Goal: Use online tool/utility: Utilize a website feature to perform a specific function

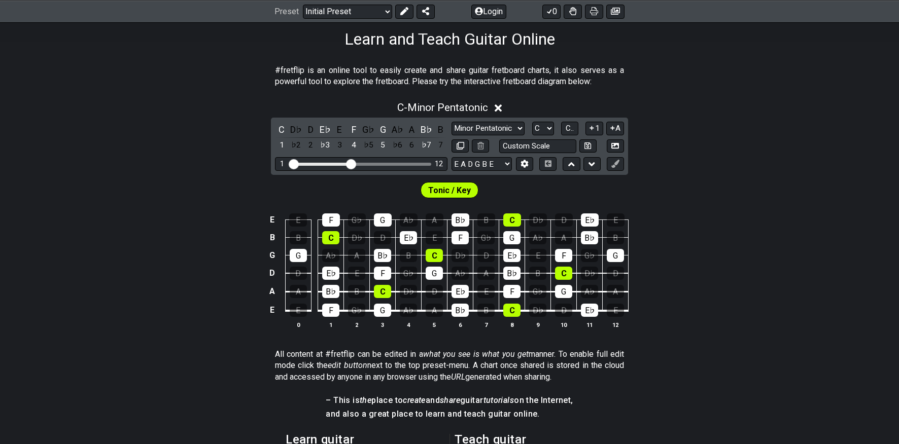
scroll to position [159, 0]
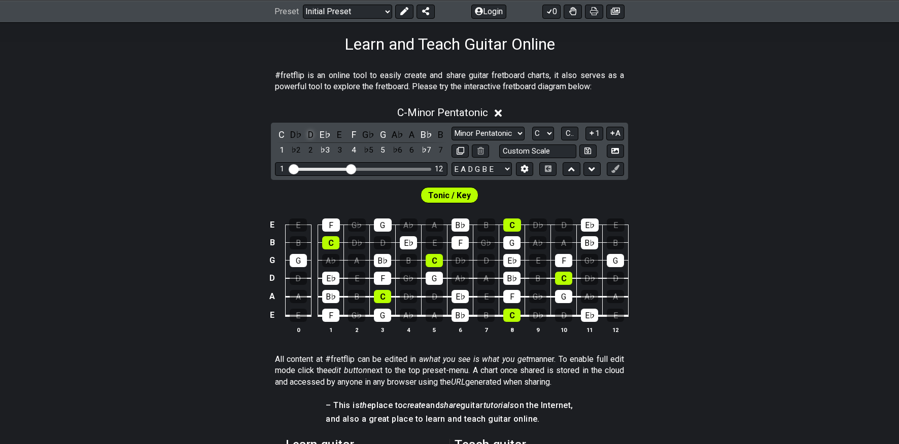
click at [308, 135] on div "D" at bounding box center [310, 135] width 13 height 14
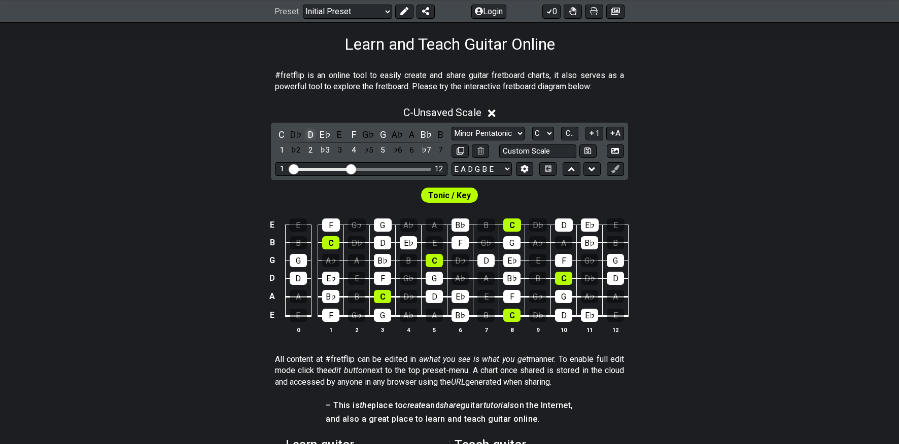
click at [308, 135] on div "D" at bounding box center [310, 135] width 13 height 14
click at [282, 135] on div "C" at bounding box center [281, 135] width 13 height 14
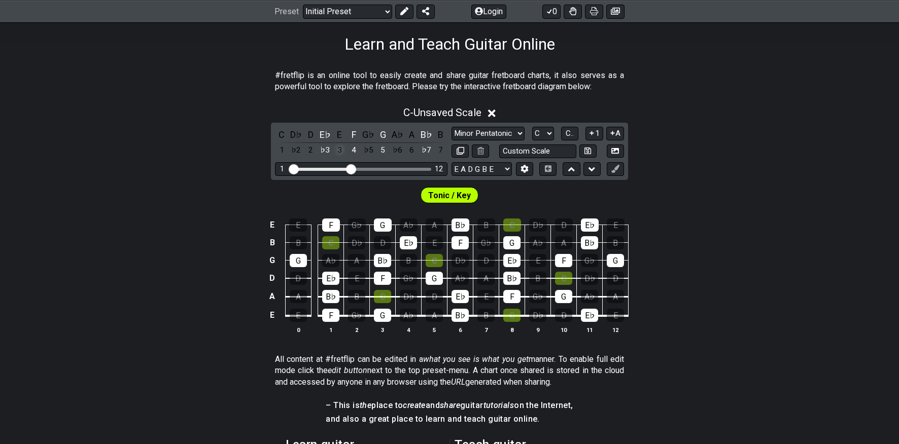
click at [339, 149] on div "3" at bounding box center [339, 151] width 13 height 14
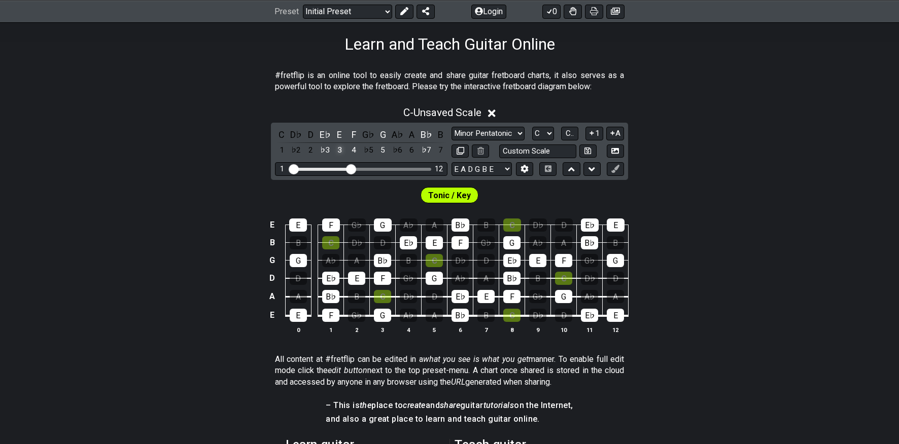
click at [339, 149] on div "3" at bounding box center [339, 151] width 13 height 14
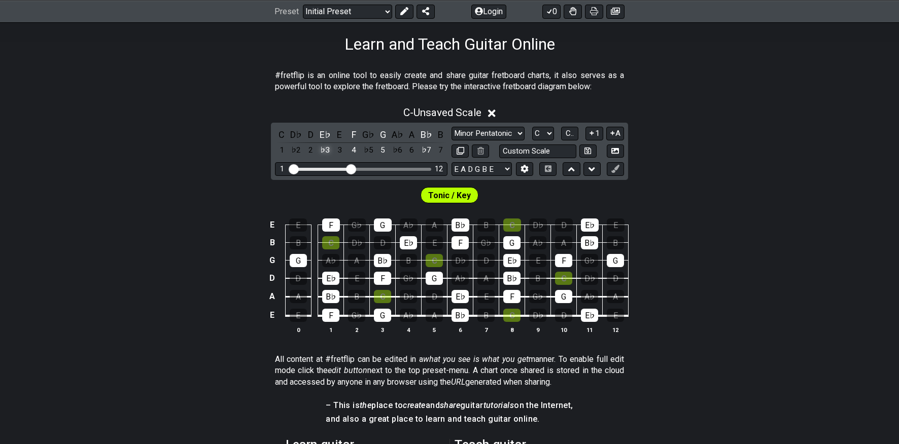
click at [327, 149] on div "♭3" at bounding box center [325, 151] width 13 height 14
click at [359, 151] on div "4" at bounding box center [353, 151] width 13 height 14
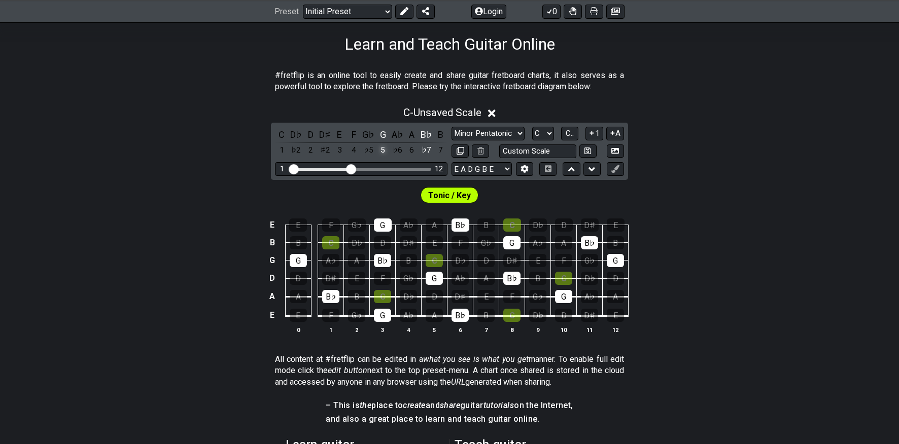
click at [388, 150] on div "5" at bounding box center [382, 151] width 13 height 14
click at [428, 150] on div "♭7" at bounding box center [426, 151] width 13 height 14
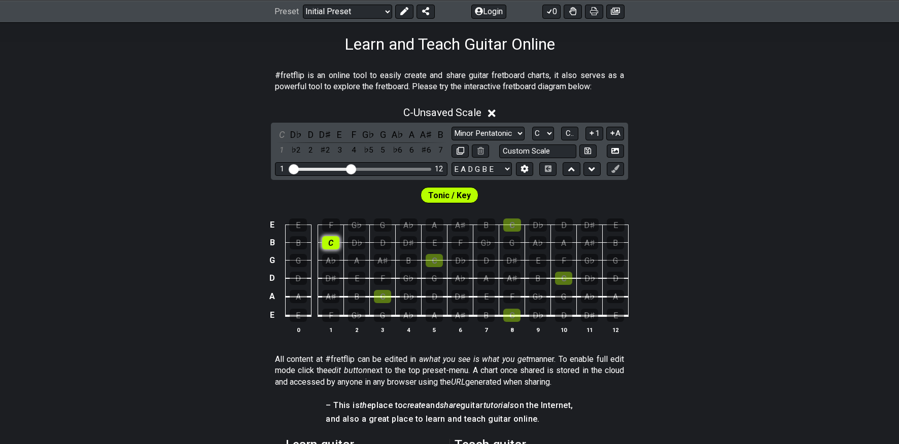
click at [330, 244] on div "C" at bounding box center [330, 242] width 17 height 13
click at [331, 247] on div "C" at bounding box center [330, 242] width 17 height 13
click at [281, 152] on div "1" at bounding box center [281, 151] width 13 height 14
click at [307, 150] on div "2" at bounding box center [310, 151] width 13 height 14
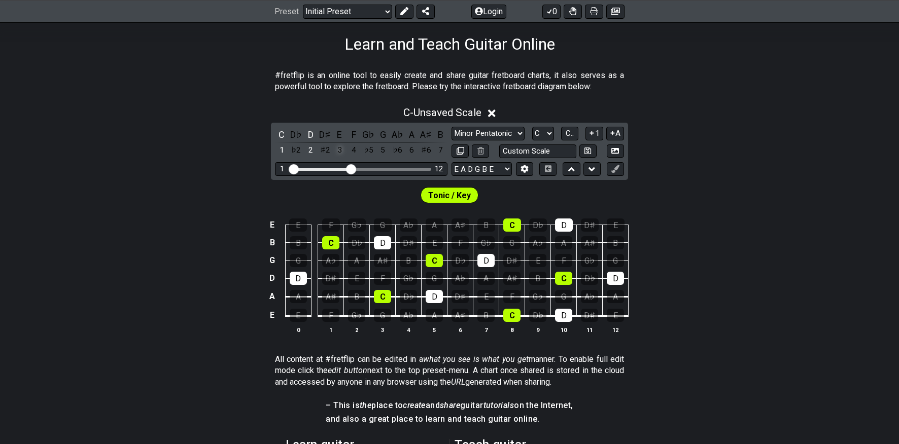
click at [340, 149] on div "3" at bounding box center [339, 151] width 13 height 14
click at [354, 149] on div "4" at bounding box center [353, 151] width 13 height 14
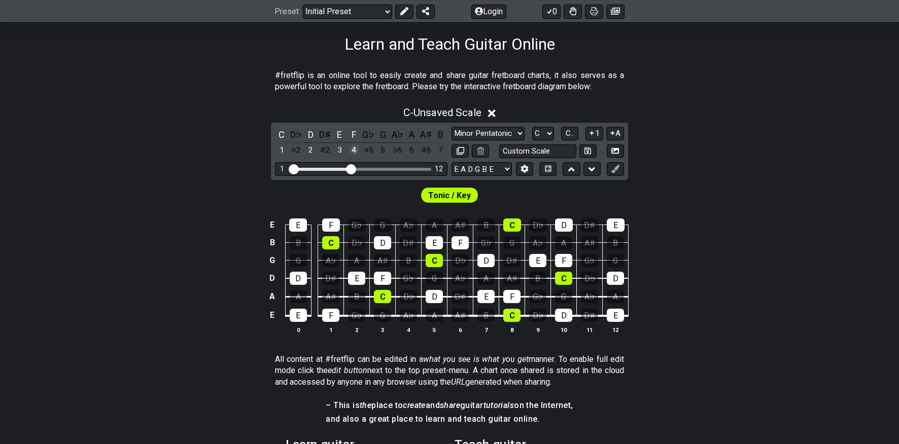
click at [354, 149] on div "4" at bounding box center [353, 151] width 13 height 14
click at [382, 150] on div "5" at bounding box center [382, 151] width 13 height 14
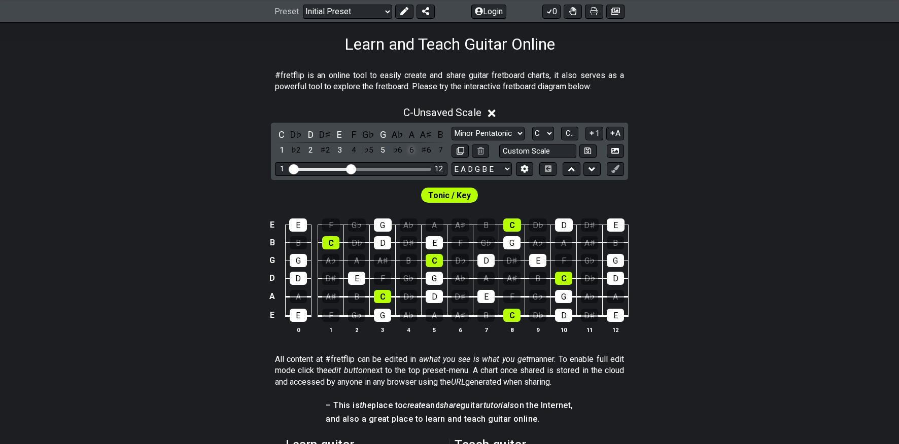
click at [413, 151] on div "6" at bounding box center [411, 151] width 13 height 14
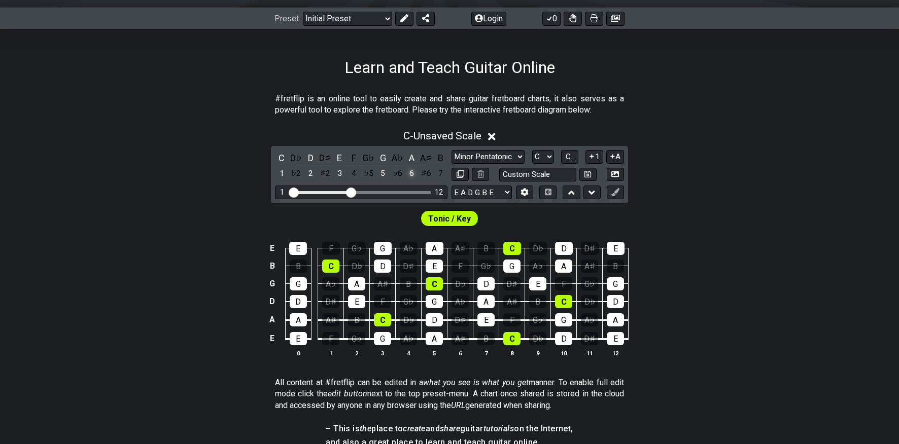
click at [408, 176] on div "6" at bounding box center [411, 174] width 13 height 14
click at [500, 157] on select "Minor Pentatonic Click to edit Minor Pentatonic Major Pentatonic Minor Blues Ma…" at bounding box center [487, 157] width 73 height 14
click at [451, 150] on select "Minor Pentatonic Click to edit Minor Pentatonic Major Pentatonic Minor Blues Ma…" at bounding box center [487, 157] width 73 height 14
click at [500, 157] on select "Minor Pentatonic Click to edit Minor Pentatonic Major Pentatonic Minor Blues Ma…" at bounding box center [487, 157] width 73 height 14
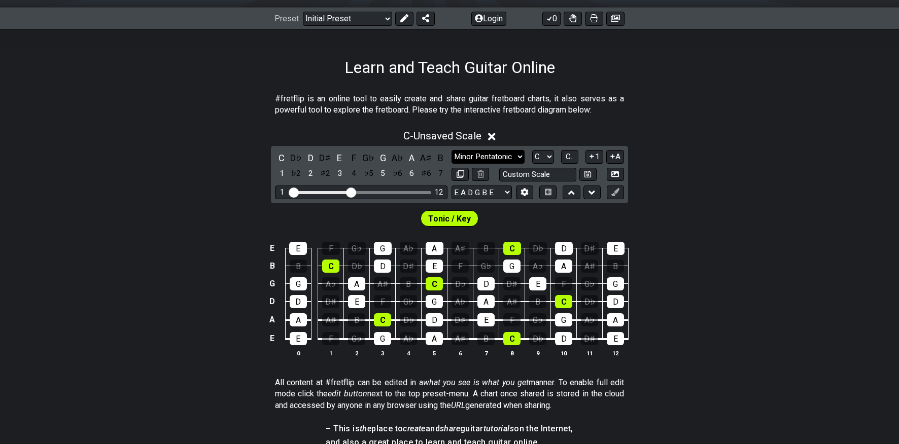
select select "Major Pentatonic"
click at [451, 150] on select "Minor Pentatonic Click to edit Minor Pentatonic Major Pentatonic Minor Blues Ma…" at bounding box center [487, 157] width 73 height 14
click at [539, 154] on select "A♭ A A♯ B♭ B C C♯ D♭ D D♯ E♭ E F F♯ G♭ G G♯" at bounding box center [543, 157] width 22 height 14
click at [532, 150] on select "A♭ A A♯ B♭ B C C♯ D♭ D D♯ E♭ E F F♯ G♭ G G♯" at bounding box center [543, 157] width 22 height 14
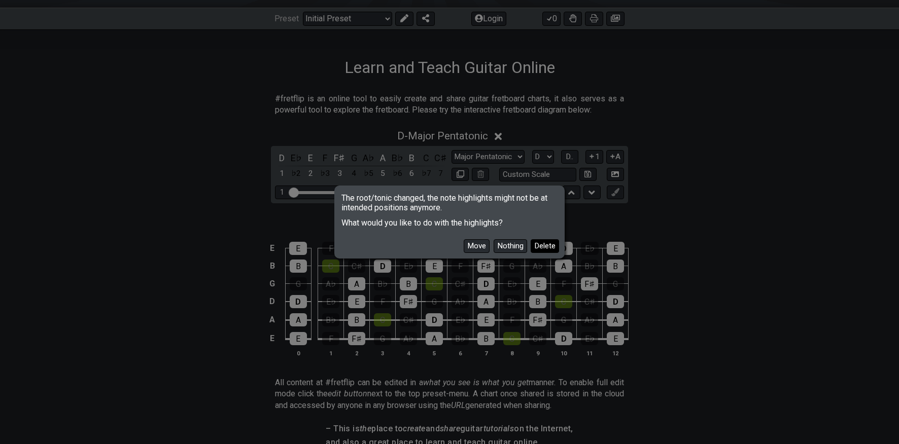
click at [543, 246] on button "Delete" at bounding box center [545, 246] width 28 height 14
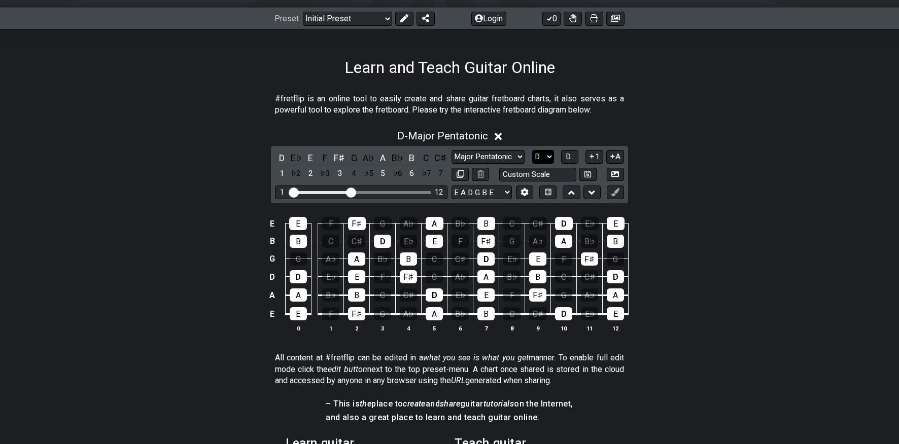
click at [540, 152] on select "A♭ A A♯ B♭ B C C♯ D♭ D D♯ E♭ E F F♯ G♭ G G♯" at bounding box center [543, 157] width 22 height 14
click at [532, 150] on select "A♭ A A♯ B♭ B C C♯ D♭ D D♯ E♭ E F F♯ G♭ G G♯" at bounding box center [543, 157] width 22 height 14
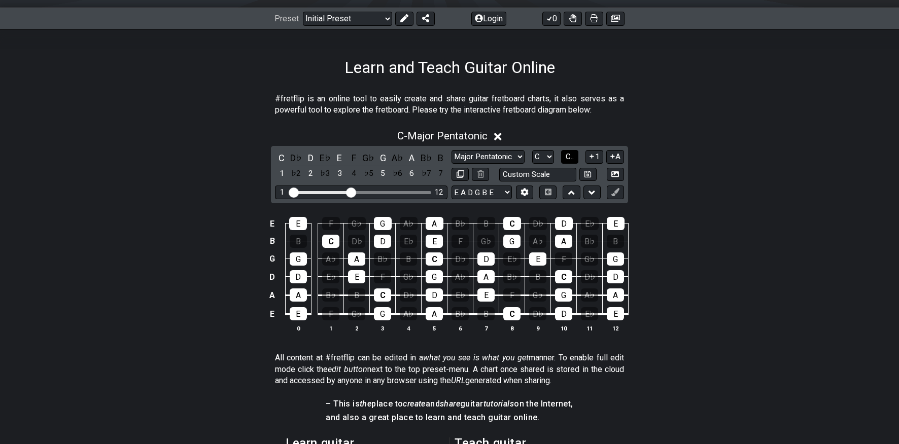
click at [568, 155] on span "C.." at bounding box center [570, 156] width 8 height 9
click at [570, 158] on span "1..7" at bounding box center [569, 156] width 12 height 9
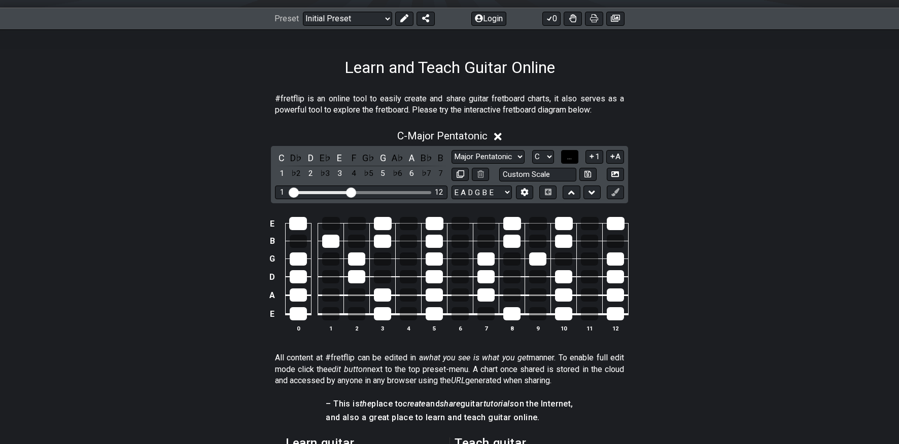
click at [570, 158] on span "..." at bounding box center [569, 156] width 5 height 9
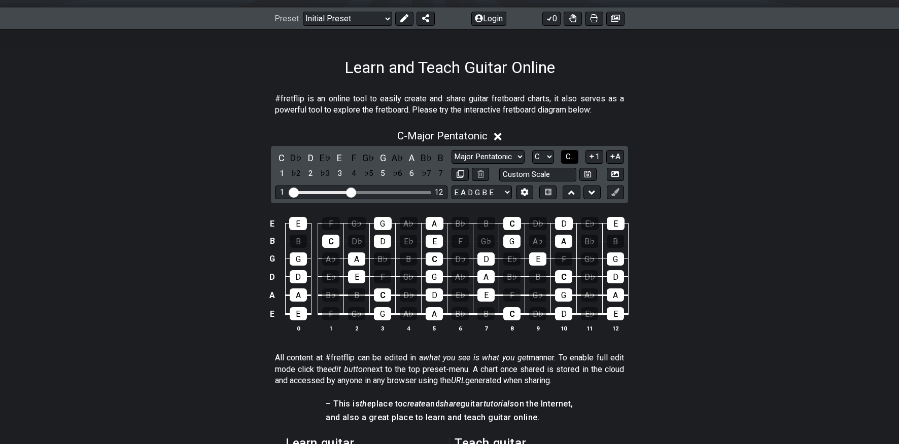
click at [570, 158] on span "C.." at bounding box center [570, 156] width 8 height 9
click at [570, 158] on span "1..7" at bounding box center [569, 156] width 12 height 9
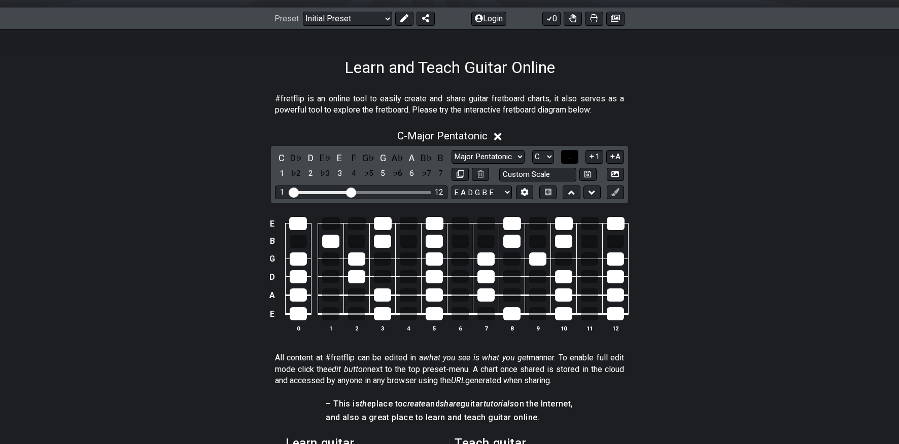
click at [570, 158] on span "..." at bounding box center [569, 156] width 5 height 9
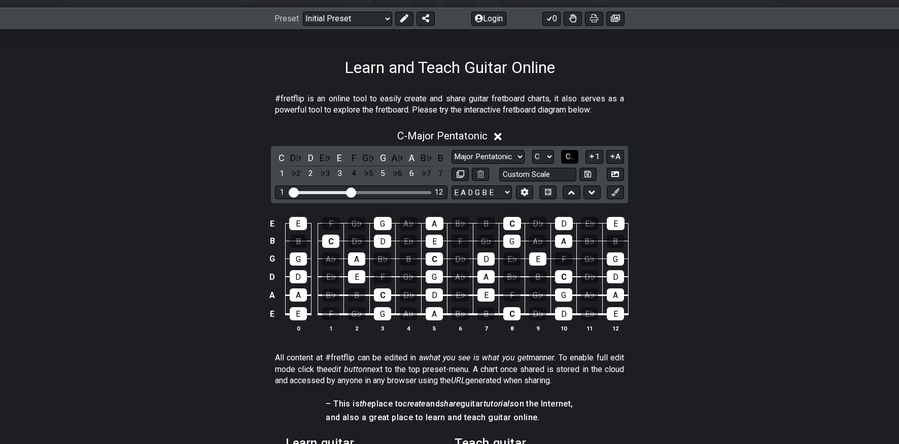
click at [570, 158] on span "C.." at bounding box center [570, 156] width 8 height 9
click at [570, 158] on span "1..7" at bounding box center [569, 156] width 12 height 9
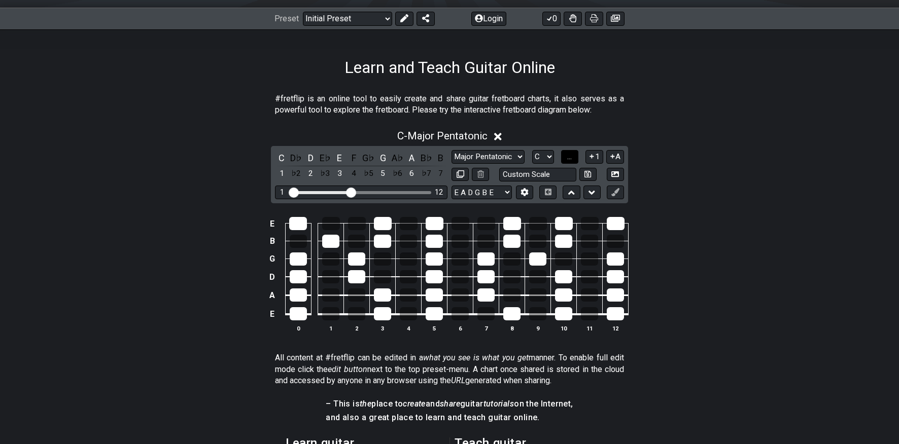
click at [570, 158] on span "..." at bounding box center [569, 156] width 5 height 9
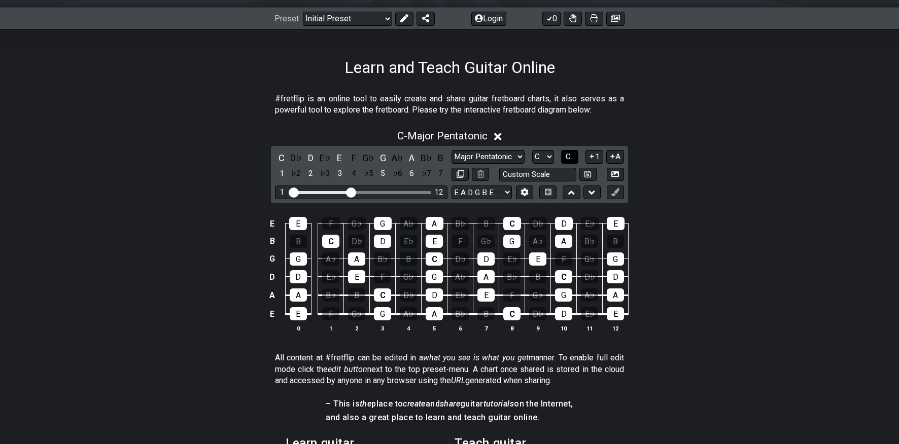
click at [570, 158] on span "C.." at bounding box center [570, 156] width 8 height 9
click at [542, 157] on select "A♭ A A♯ B♭ B C C♯ D♭ D D♯ E♭ E F F♯ G♭ G G♯" at bounding box center [542, 157] width 22 height 14
click at [531, 150] on select "A♭ A A♯ B♭ B C C♯ D♭ D D♯ E♭ E F F♯ G♭ G G♯" at bounding box center [542, 157] width 22 height 14
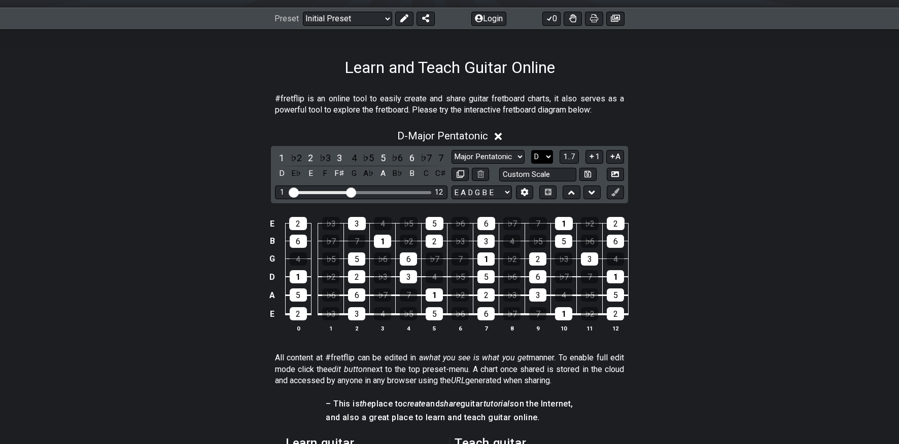
click at [547, 158] on select "A♭ A A♯ B♭ B C C♯ D♭ D D♯ E♭ E F F♯ G♭ G G♯" at bounding box center [542, 157] width 22 height 14
click at [531, 150] on select "A♭ A A♯ B♭ B C C♯ D♭ D D♯ E♭ E F F♯ G♭ G G♯" at bounding box center [542, 157] width 22 height 14
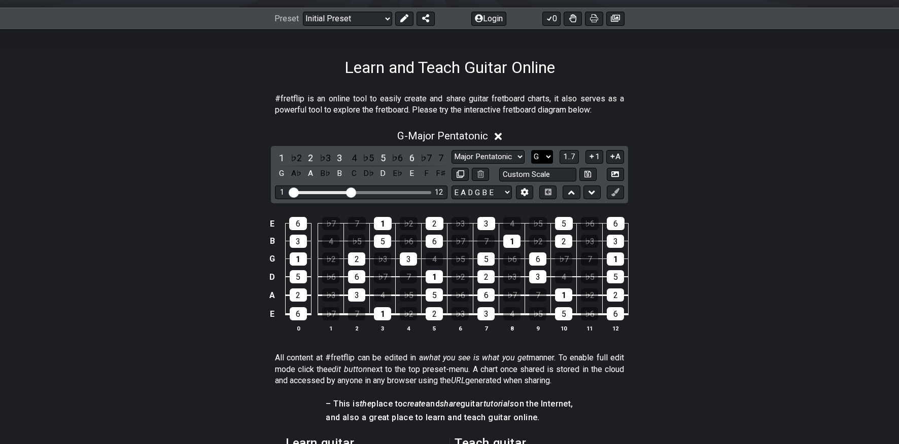
click at [550, 155] on select "A♭ A A♯ B♭ B C C♯ D♭ D D♯ E♭ E F F♯ G♭ G G♯" at bounding box center [542, 157] width 22 height 14
click at [531, 150] on select "A♭ A A♯ B♭ B C C♯ D♭ D D♯ E♭ E F F♯ G♭ G G♯" at bounding box center [542, 157] width 22 height 14
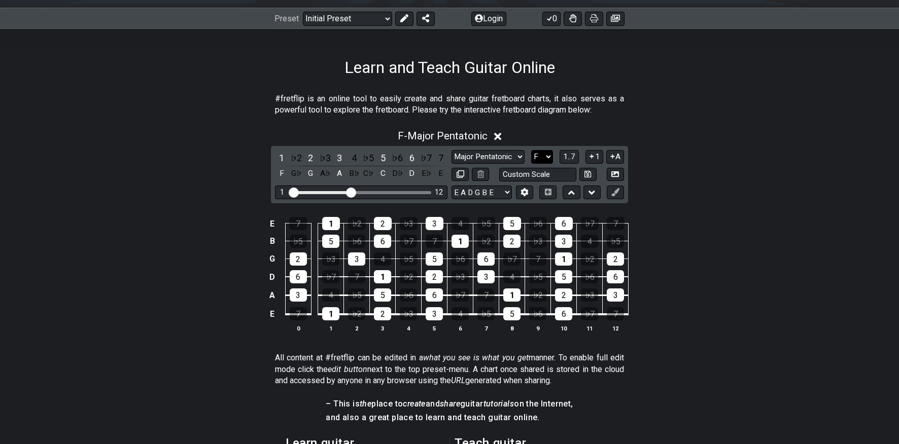
click at [547, 154] on select "A♭ A A♯ B♭ B C C♯ D♭ D D♯ E♭ E F F♯ G♭ G G♯" at bounding box center [542, 157] width 22 height 14
click at [531, 150] on select "A♭ A A♯ B♭ B C C♯ D♭ D D♯ E♭ E F F♯ G♭ G G♯" at bounding box center [542, 157] width 22 height 14
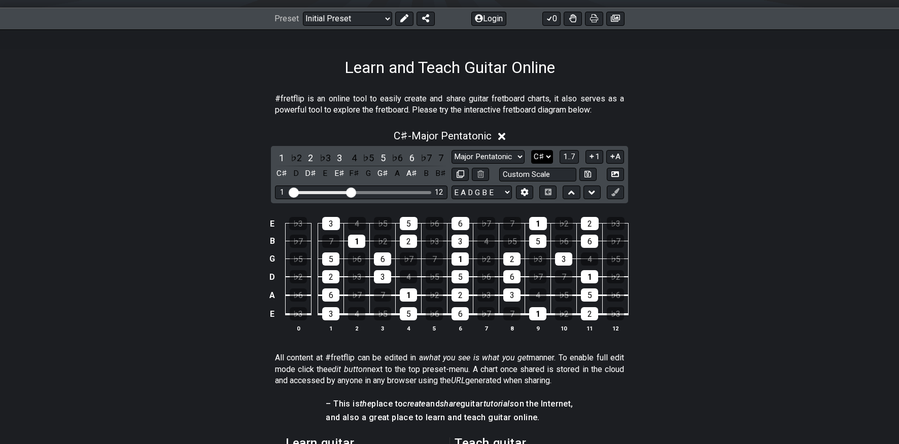
click at [550, 157] on select "A♭ A A♯ B♭ B C C♯ D♭ D D♯ E♭ E F F♯ G♭ G G♯" at bounding box center [542, 157] width 22 height 14
select select "B"
click at [531, 150] on select "A♭ A A♯ B♭ B C C♯ D♭ D D♯ E♭ E F F♯ G♭ G G♯" at bounding box center [542, 157] width 22 height 14
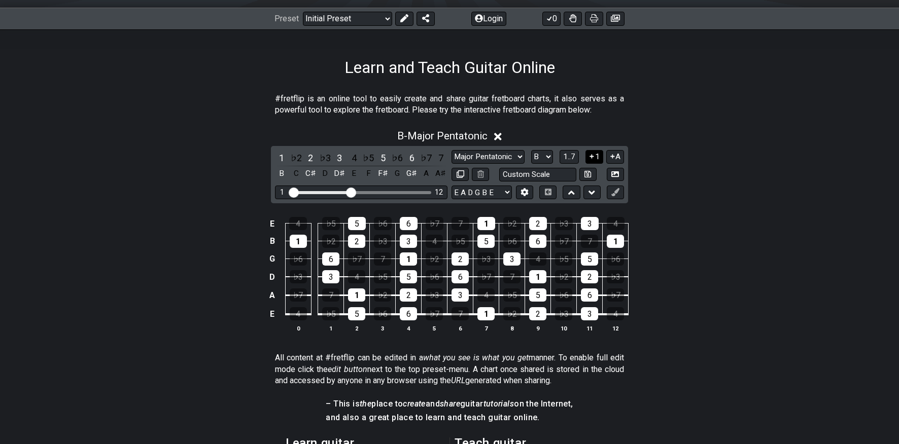
click at [591, 157] on icon at bounding box center [592, 157] width 10 height 8
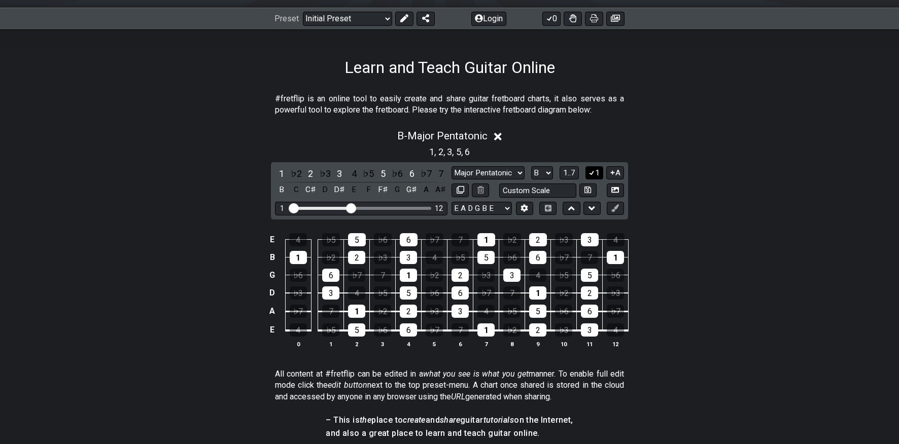
click at [594, 171] on icon at bounding box center [592, 173] width 10 height 8
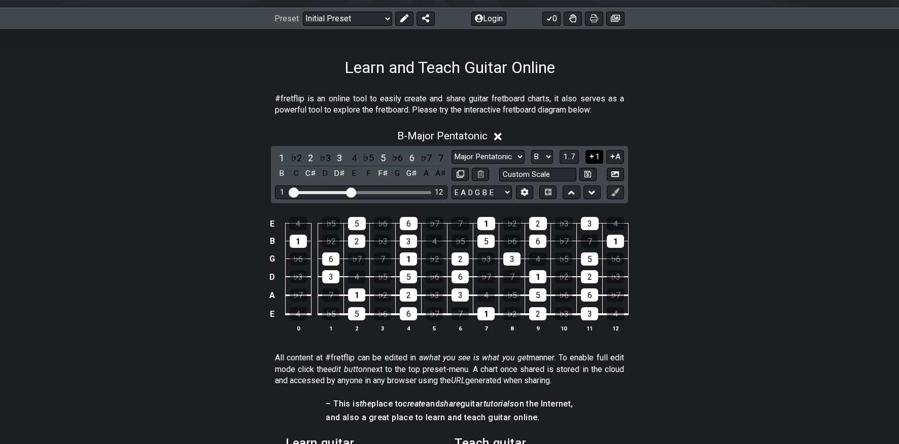
click at [593, 160] on button "1" at bounding box center [593, 157] width 17 height 14
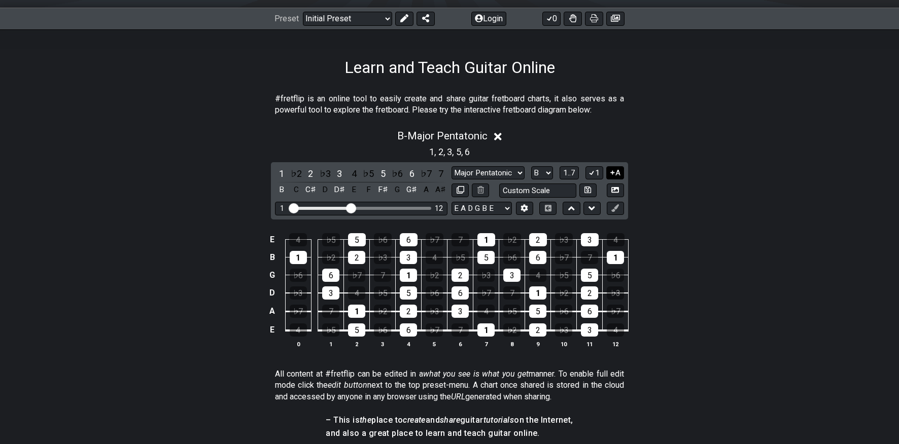
click at [615, 176] on button "A" at bounding box center [615, 173] width 18 height 14
click at [513, 169] on select "Minor Pentatonic Click to edit Minor Pentatonic Major Pentatonic Minor Blues Ma…" at bounding box center [487, 173] width 73 height 14
click at [451, 166] on select "Minor Pentatonic Click to edit Minor Pentatonic Major Pentatonic Minor Blues Ma…" at bounding box center [487, 173] width 73 height 14
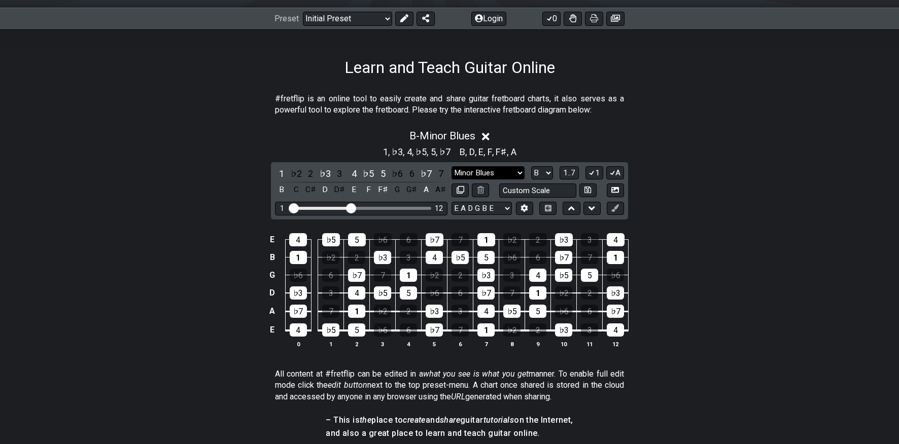
click at [510, 173] on select "Minor Pentatonic Click to edit Minor Pentatonic Major Pentatonic Minor Blues Ma…" at bounding box center [487, 173] width 73 height 14
click at [451, 166] on select "Minor Pentatonic Click to edit Minor Pentatonic Major Pentatonic Minor Blues Ma…" at bounding box center [487, 173] width 73 height 14
click at [511, 173] on select "Minor Pentatonic Click to edit Minor Pentatonic Major Pentatonic Minor Blues Ma…" at bounding box center [487, 173] width 73 height 14
click at [451, 166] on select "Minor Pentatonic Click to edit Minor Pentatonic Major Pentatonic Minor Blues Ma…" at bounding box center [487, 173] width 73 height 14
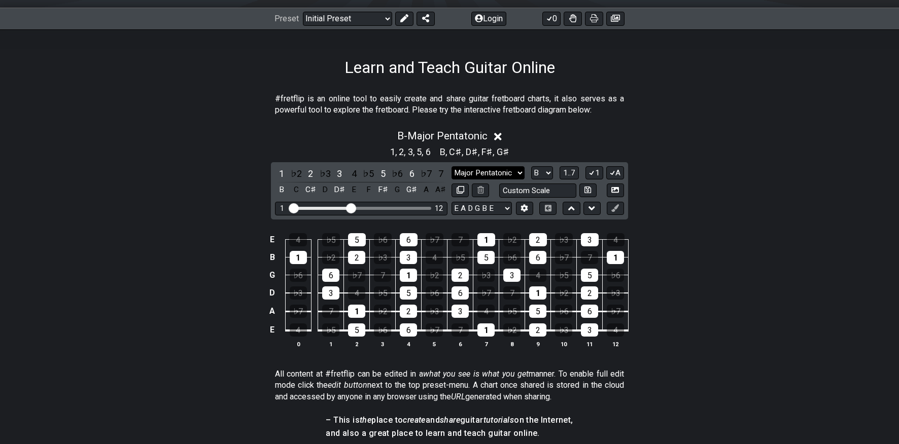
click at [507, 171] on select "Minor Pentatonic Click to edit Minor Pentatonic Major Pentatonic Minor Blues Ma…" at bounding box center [487, 173] width 73 height 14
click at [451, 166] on select "Minor Pentatonic Click to edit Minor Pentatonic Major Pentatonic Minor Blues Ma…" at bounding box center [487, 173] width 73 height 14
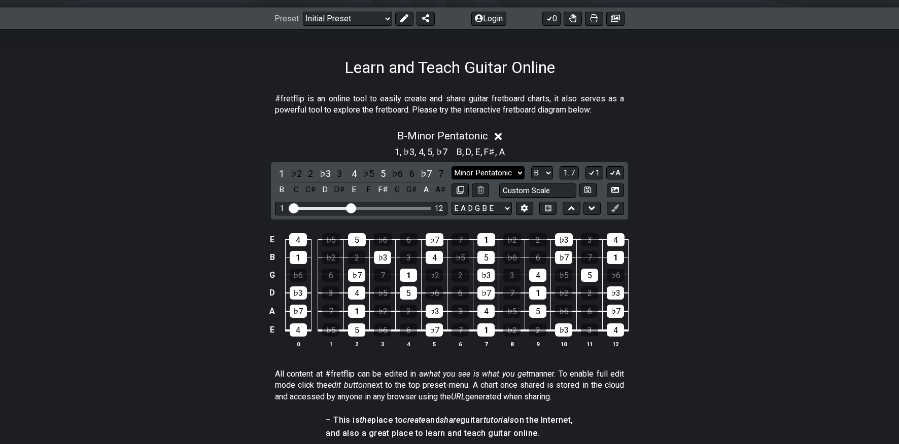
click at [505, 175] on select "Minor Pentatonic Click to edit Minor Pentatonic Major Pentatonic Minor Blues Ma…" at bounding box center [487, 173] width 73 height 14
click at [451, 166] on select "Minor Pentatonic Click to edit Minor Pentatonic Major Pentatonic Minor Blues Ma…" at bounding box center [487, 173] width 73 height 14
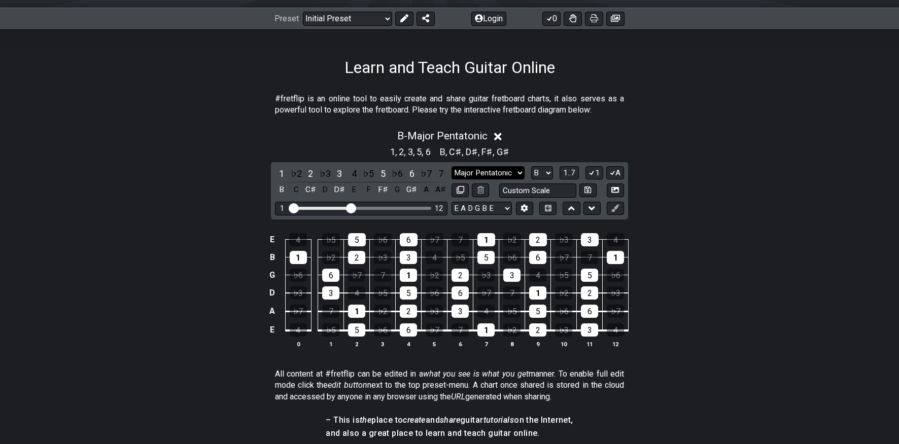
click at [502, 172] on select "Minor Pentatonic Click to edit Minor Pentatonic Major Pentatonic Minor Blues Ma…" at bounding box center [487, 173] width 73 height 14
click at [451, 166] on select "Minor Pentatonic Click to edit Minor Pentatonic Major Pentatonic Minor Blues Ma…" at bounding box center [487, 173] width 73 height 14
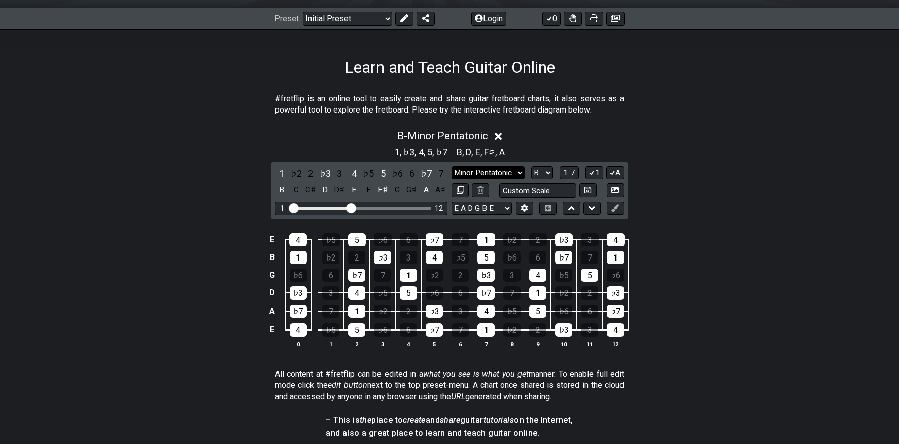
click at [500, 175] on select "Minor Pentatonic Click to edit Minor Pentatonic Major Pentatonic Minor Blues Ma…" at bounding box center [487, 173] width 73 height 14
select select "Major Pentatonic"
click at [451, 166] on select "Minor Pentatonic Click to edit Minor Pentatonic Major Pentatonic Minor Blues Ma…" at bounding box center [487, 173] width 73 height 14
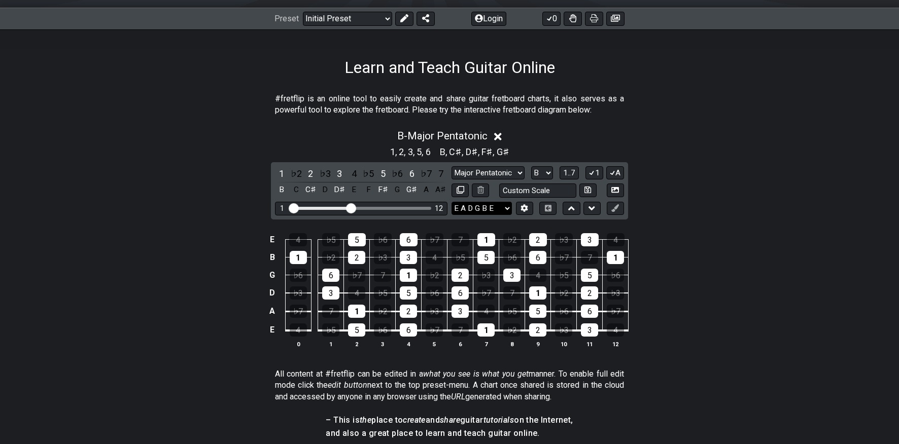
click at [504, 212] on select "E A D G B E E A D G B E E A D G B E B E A D F♯ B A D G C E A D A D G B E E♭ A♭ …" at bounding box center [481, 209] width 60 height 14
click at [451, 202] on select "E A D G B E E A D G B E E A D G B E B E A D F♯ B A D G C E A D A D G B E E♭ A♭ …" at bounding box center [481, 209] width 60 height 14
click at [501, 208] on select "E A D G B E E A D G B E E A D G B E B E A D F♯ B A D G C E A D A D G B E E♭ A♭ …" at bounding box center [481, 209] width 60 height 14
click at [451, 202] on select "E A D G B E E A D G B E E A D G B E B E A D F♯ B A D G C E A D A D G B E E♭ A♭ …" at bounding box center [481, 209] width 60 height 14
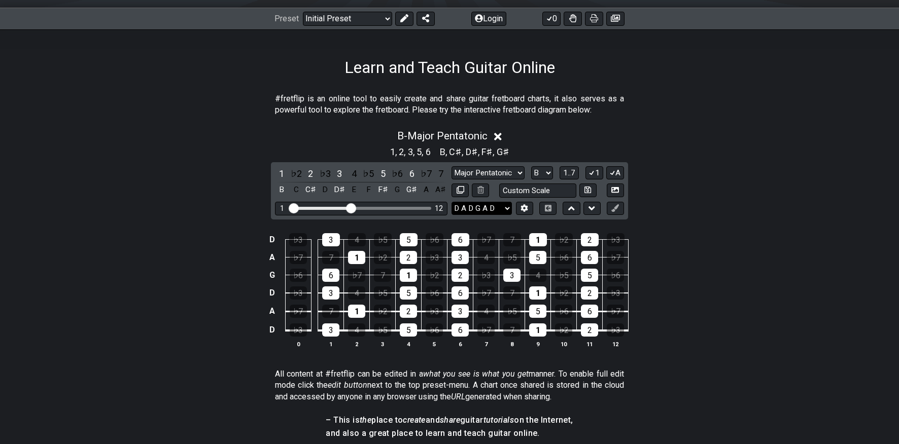
click at [502, 209] on select "E A D G B E E A D G B E E A D G B E B E A D F♯ B A D G C E A D A D G B E E♭ A♭ …" at bounding box center [481, 209] width 60 height 14
click at [451, 202] on select "E A D G B E E A D G B E E A D G B E B E A D F♯ B A D G C E A D A D G B E E♭ A♭ …" at bounding box center [481, 209] width 60 height 14
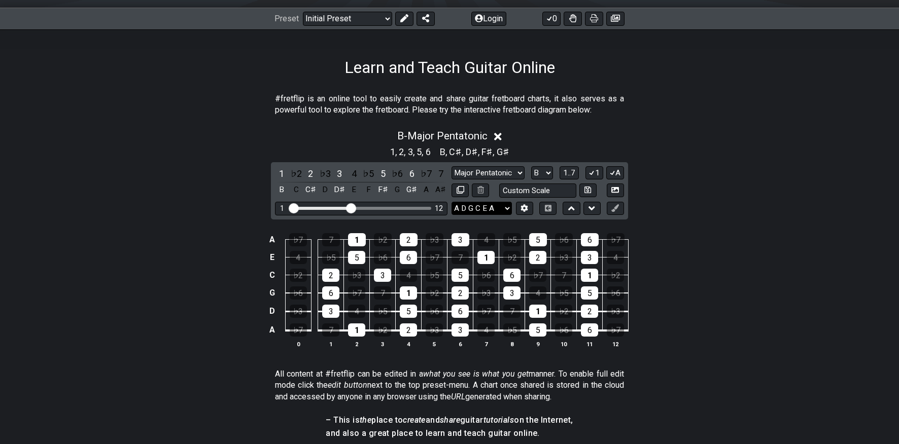
click at [499, 206] on select "E A D G B E E A D G B E E A D G B E B E A D F♯ B A D G C E A D A D G B E E♭ A♭ …" at bounding box center [481, 209] width 60 height 14
click at [451, 202] on select "E A D G B E E A D G B E E A D G B E B E A D F♯ B A D G C E A D A D G B E E♭ A♭ …" at bounding box center [481, 209] width 60 height 14
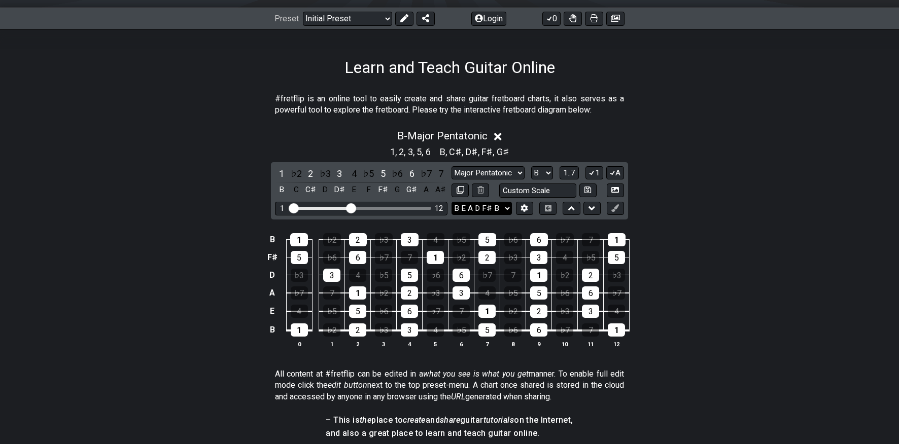
click at [494, 209] on select "E A D G B E E A D G B E E A D G B E B E A D F♯ B A D G C E A D A D G B E E♭ A♭ …" at bounding box center [481, 209] width 60 height 14
select select "E A D G B E"
click at [451, 202] on select "E A D G B E E A D G B E E A D G B E B E A D F♯ B A D G C E A D A D G B E E♭ A♭ …" at bounding box center [481, 209] width 60 height 14
